Goal: Task Accomplishment & Management: Manage account settings

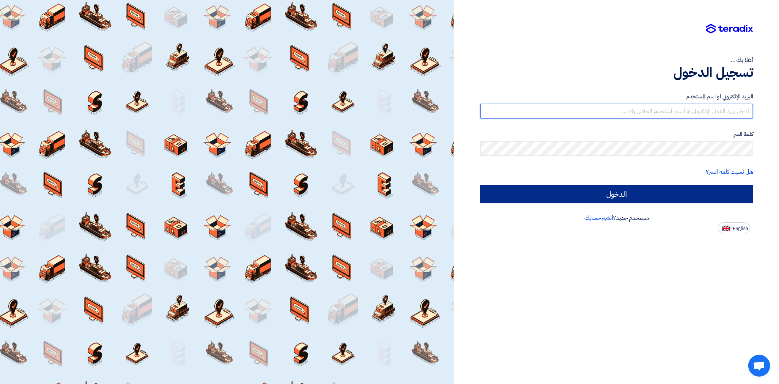
type input "jy4.trading@gmail.com"
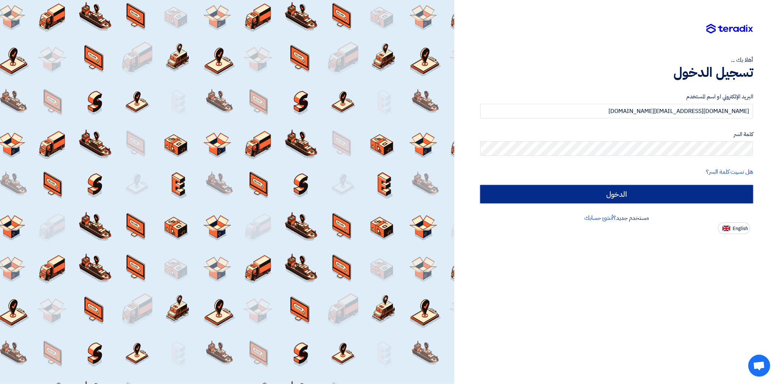
click at [685, 193] on input "الدخول" at bounding box center [616, 194] width 273 height 18
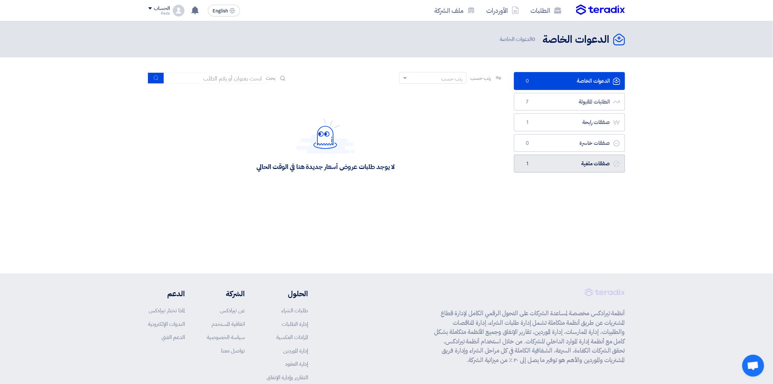
click at [574, 167] on link "صفقات ملغية صفقات ملغية 1" at bounding box center [569, 164] width 111 height 18
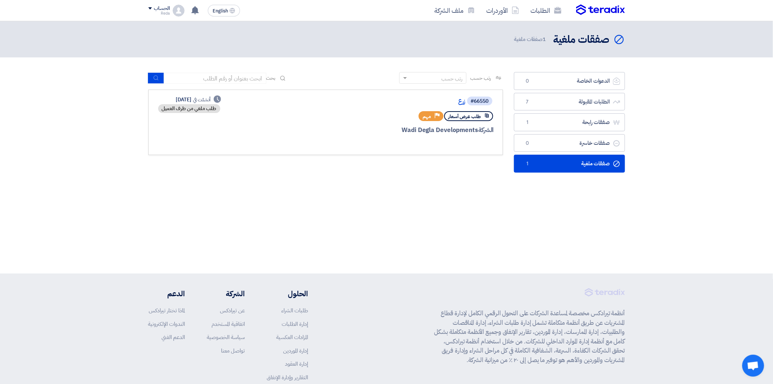
click at [574, 167] on link "صفقات ملغية صفقات ملغية 1" at bounding box center [569, 164] width 111 height 18
click at [573, 98] on link "الطلبات المقبولة الطلبات المقبولة 7" at bounding box center [569, 102] width 111 height 18
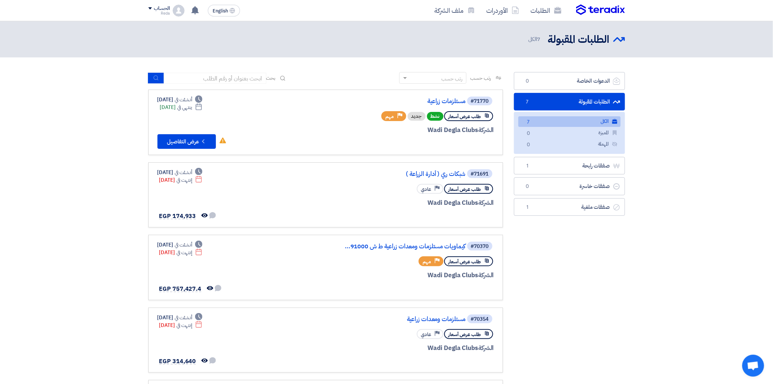
drag, startPoint x: 531, startPoint y: 122, endPoint x: 535, endPoint y: 122, distance: 4.4
click at [535, 122] on link "الكل الكل 7" at bounding box center [569, 121] width 102 height 11
